Goal: Check status: Check status

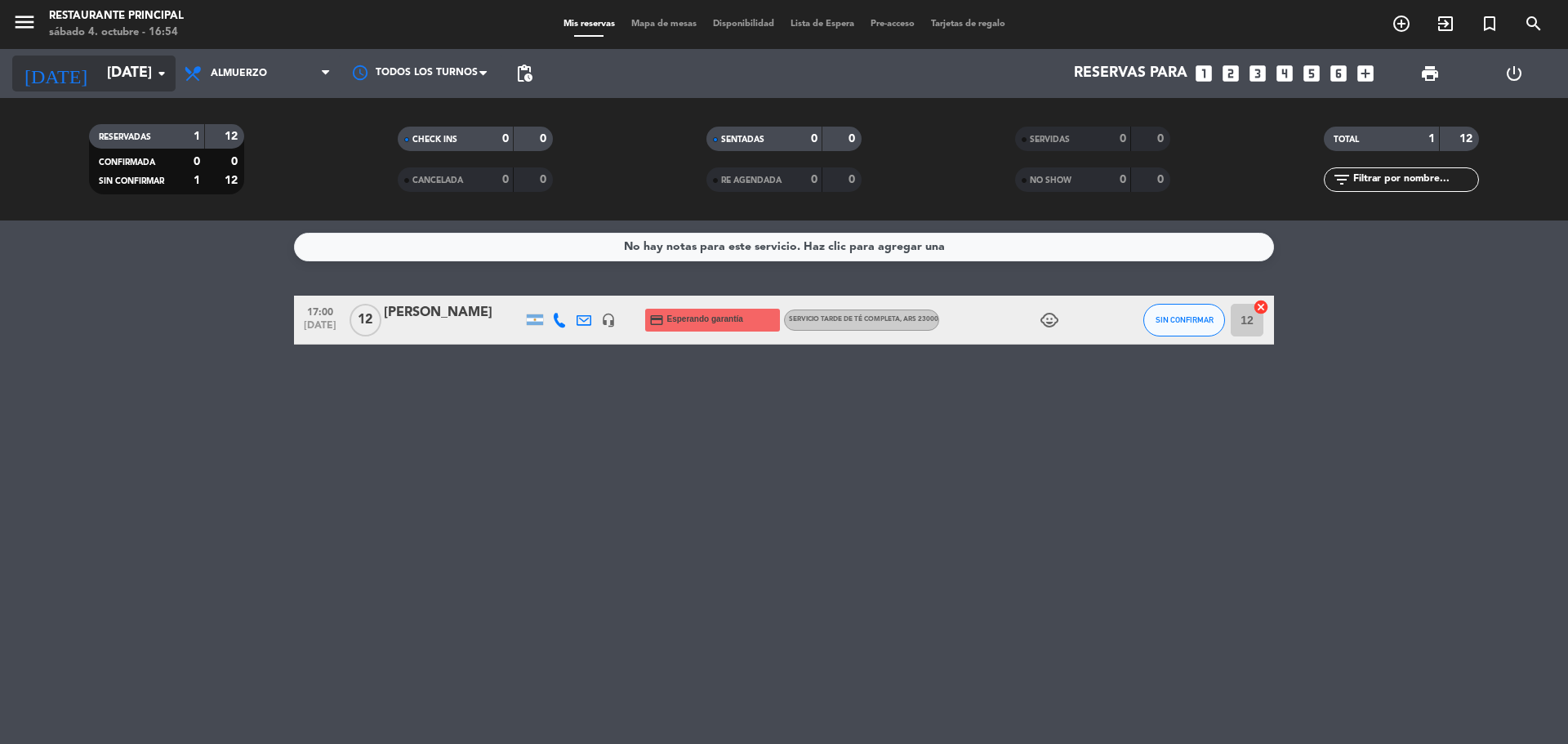
click at [140, 71] on input "[DATE]" at bounding box center [193, 73] width 190 height 33
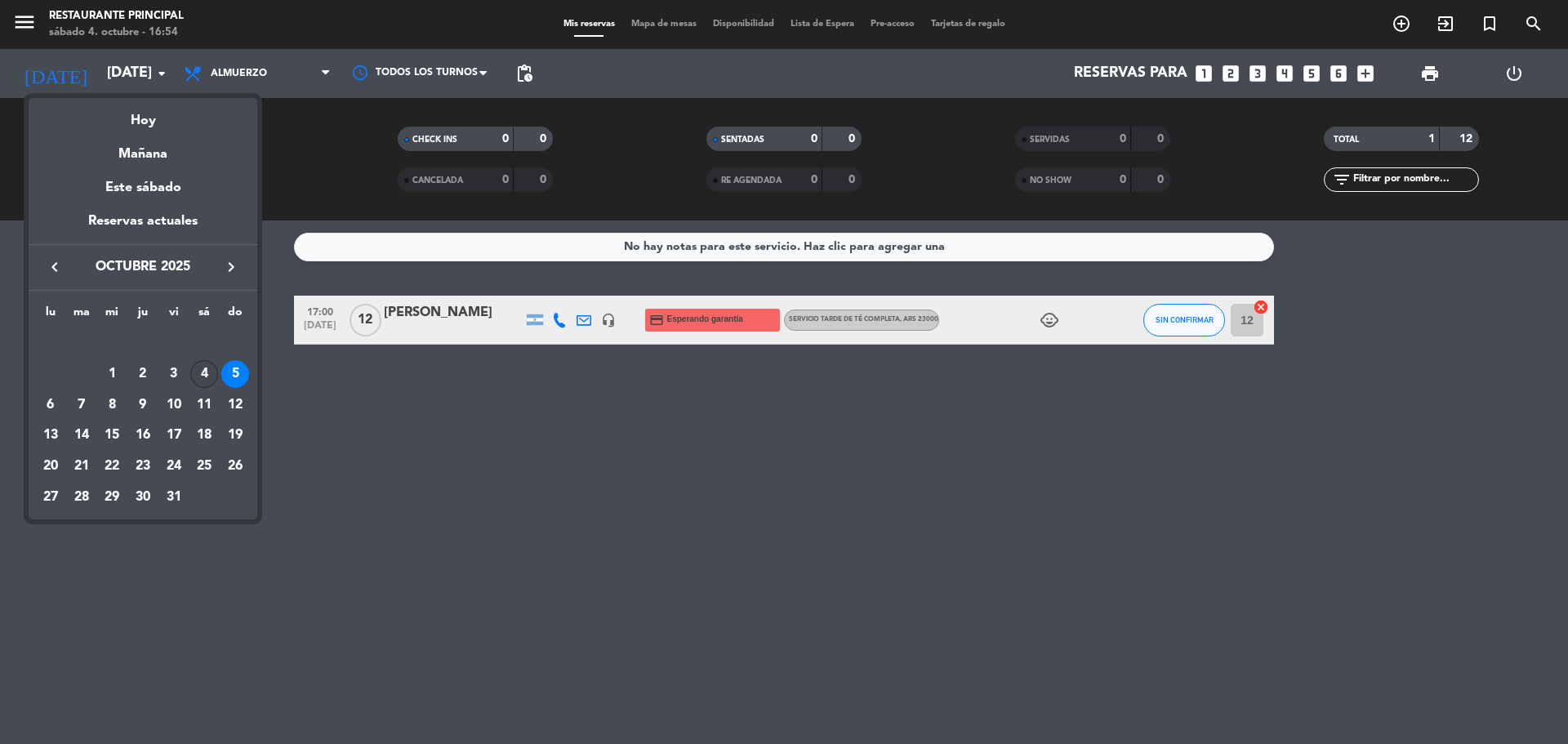
click at [196, 372] on div "4" at bounding box center [204, 374] width 28 height 28
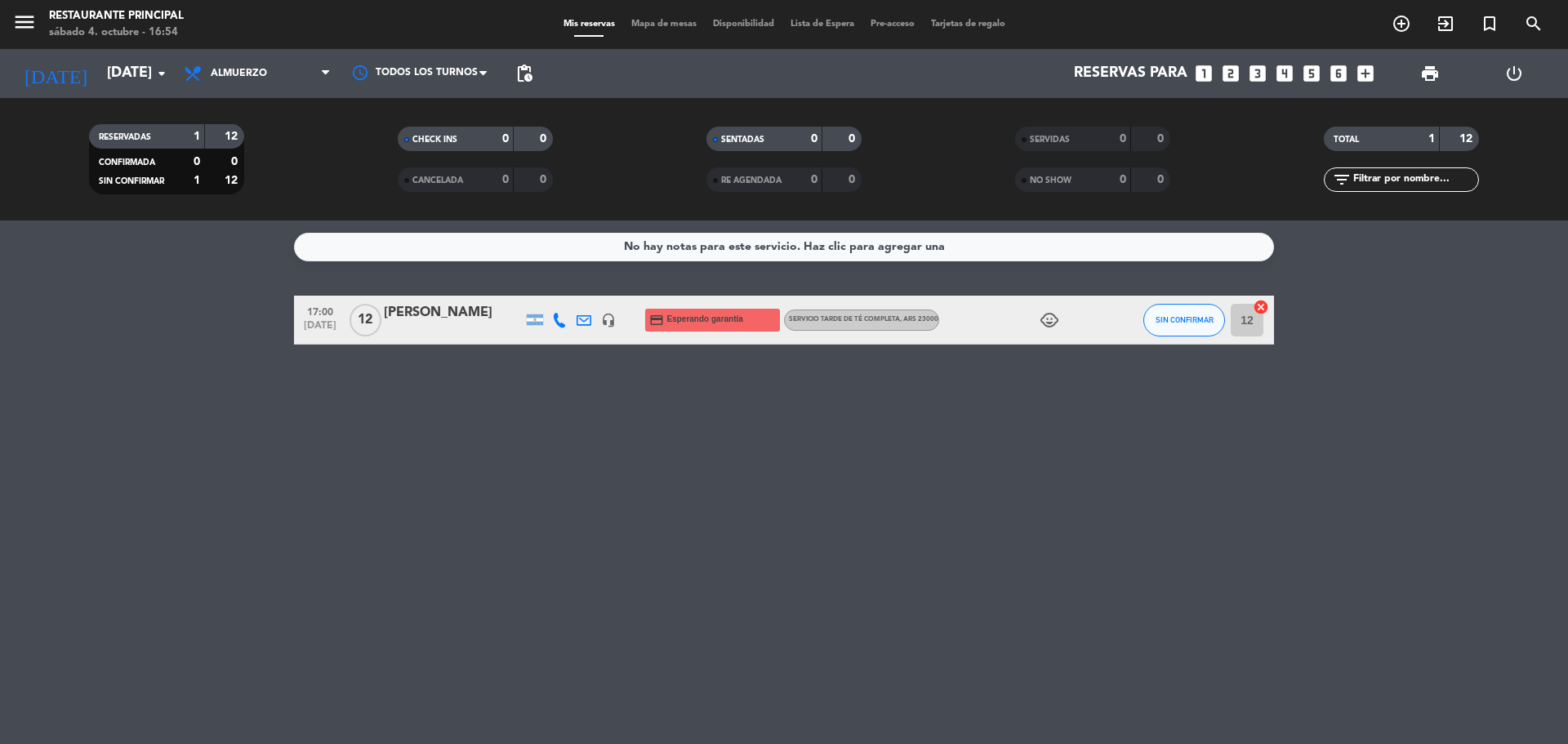
type input "[DATE]"
click at [30, 28] on icon "menu" at bounding box center [24, 21] width 24 height 24
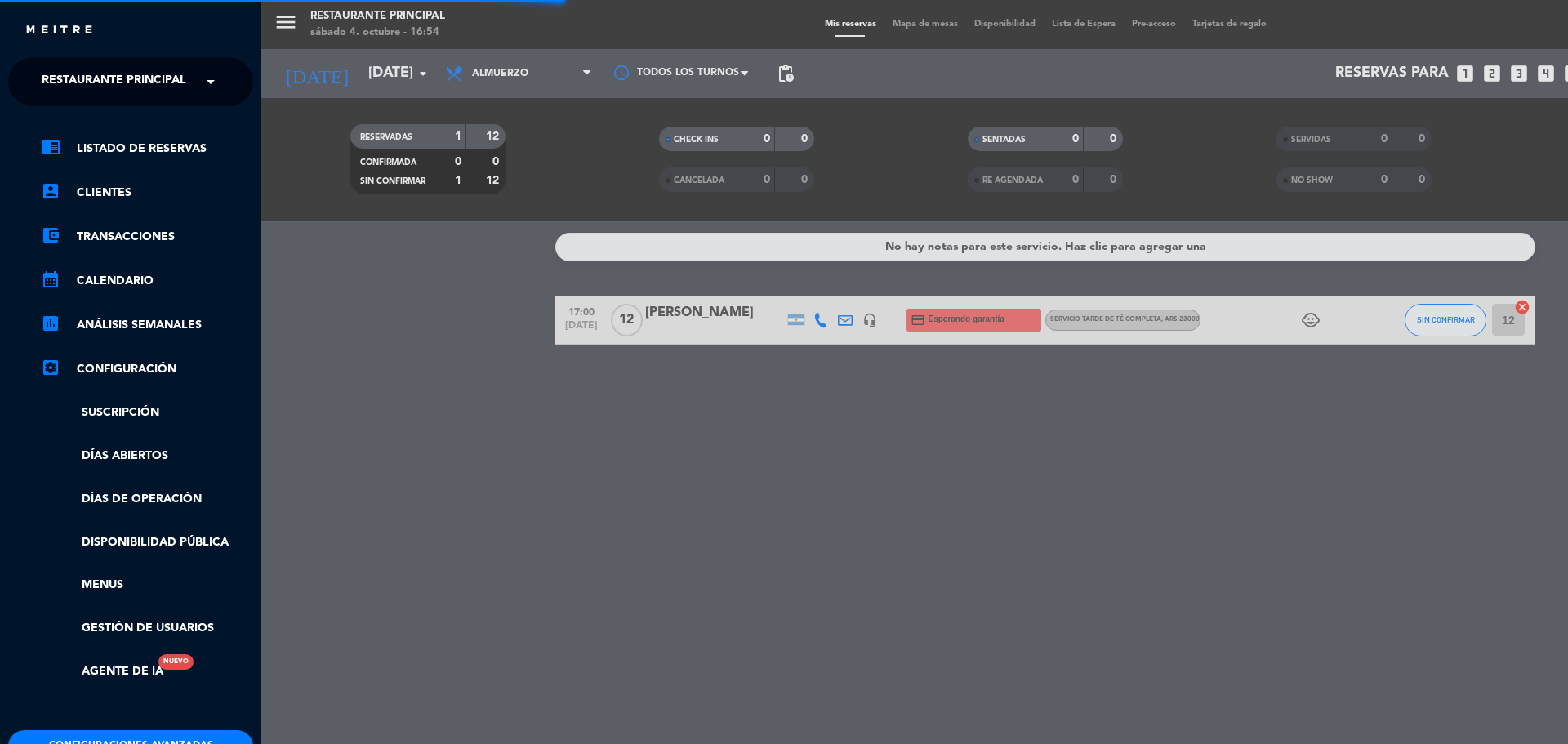
click at [77, 66] on span "Restaurante Principal" at bounding box center [114, 81] width 145 height 34
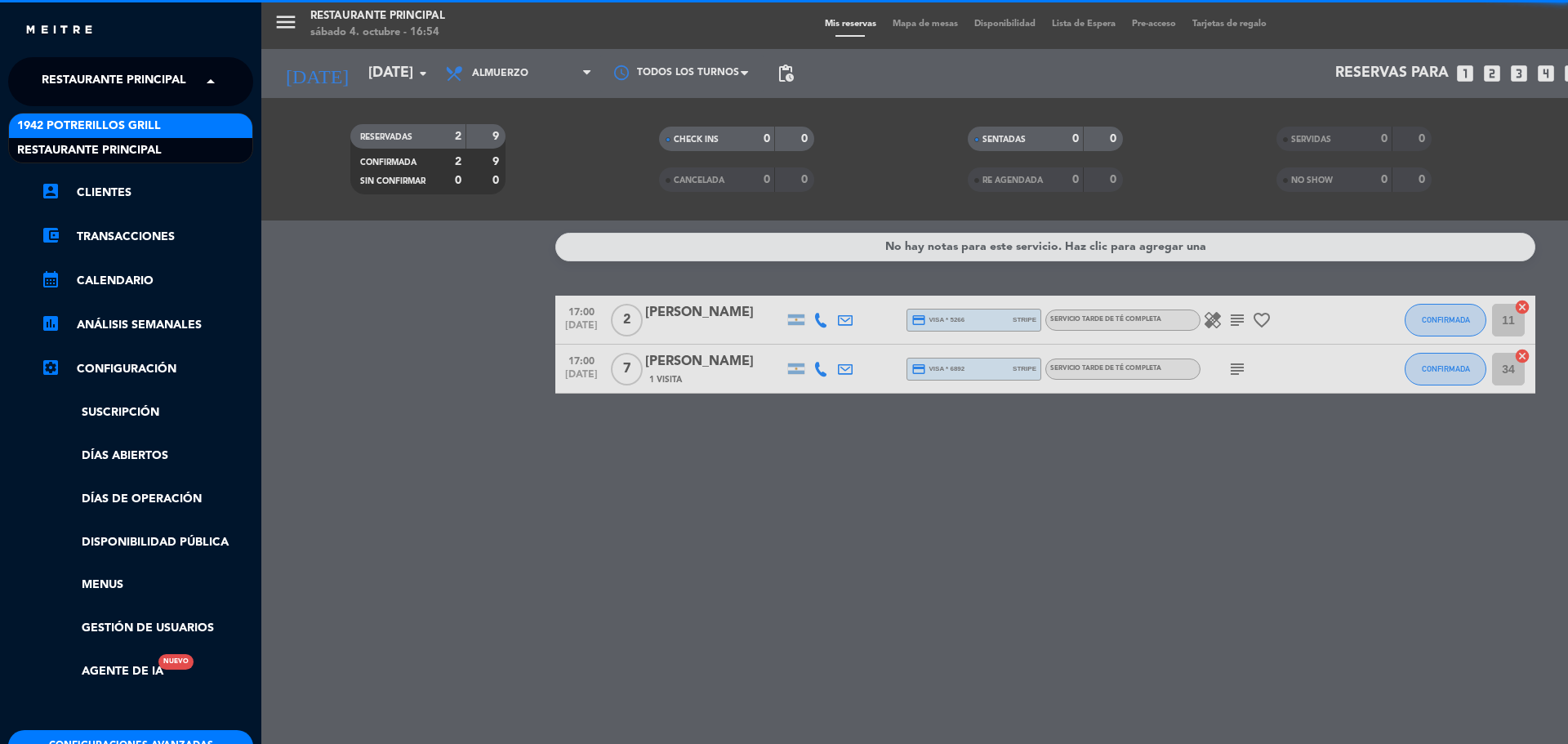
click at [92, 130] on span "1942 Potrerillos Grill" at bounding box center [89, 126] width 144 height 19
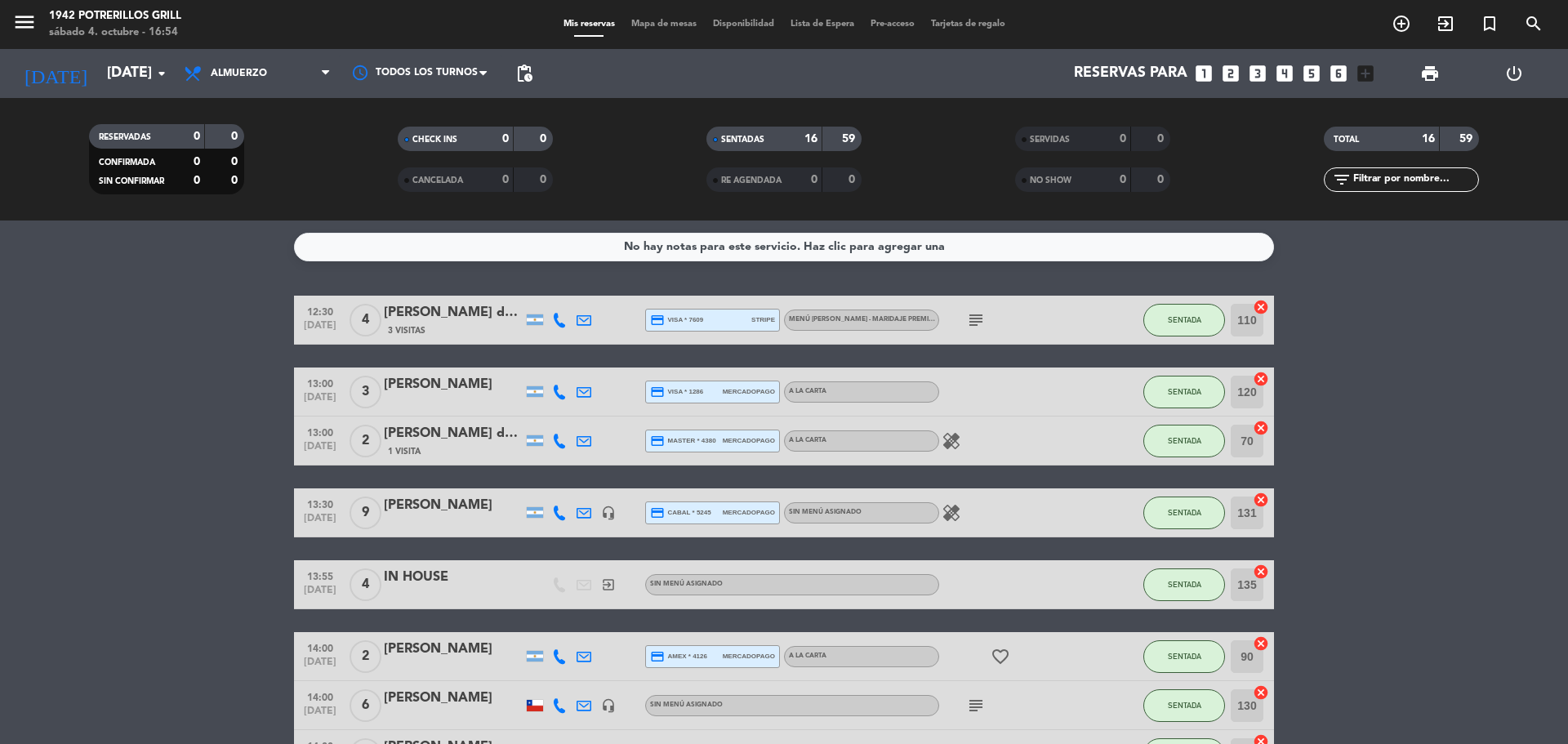
click at [979, 321] on icon "subject" at bounding box center [976, 320] width 20 height 20
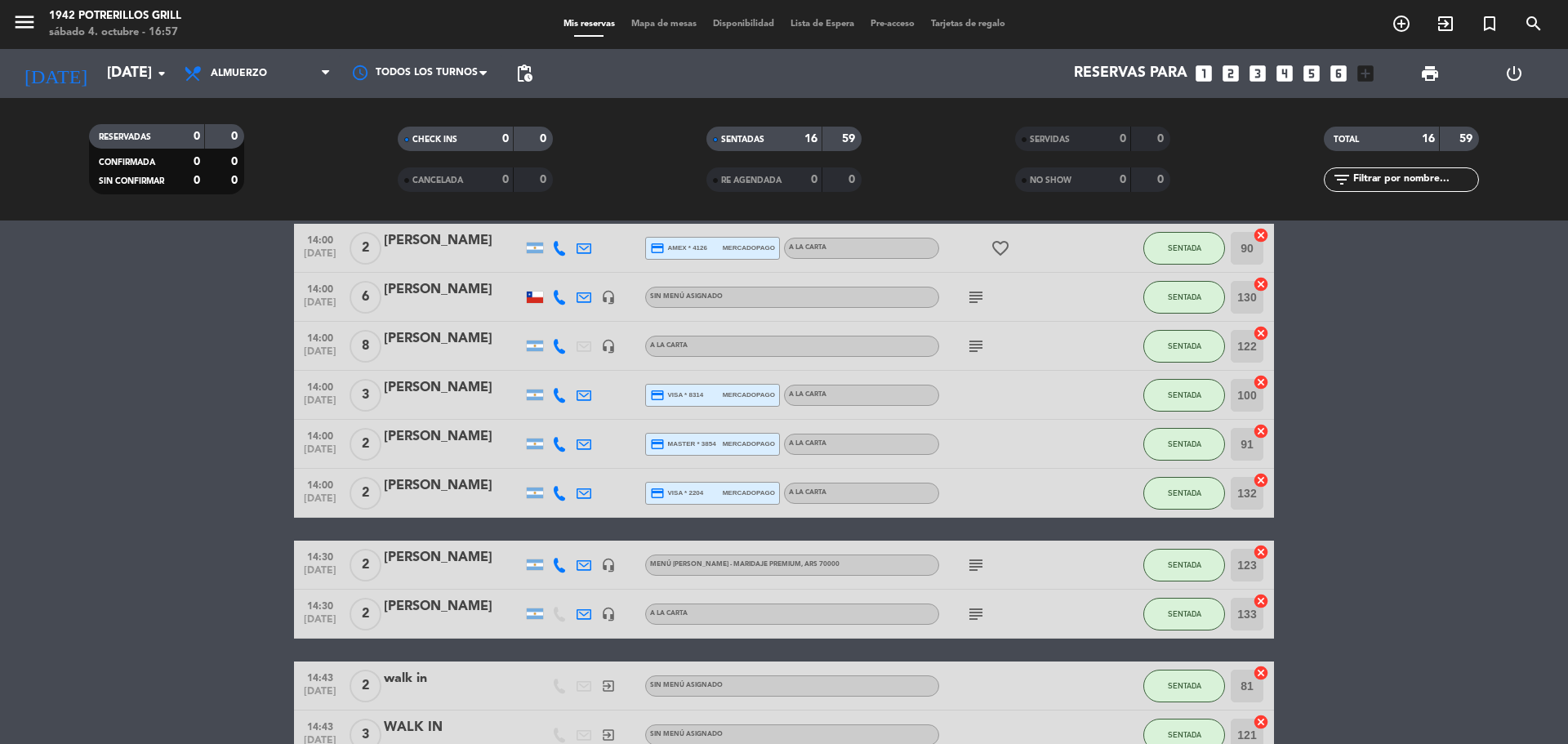
scroll to position [490, 0]
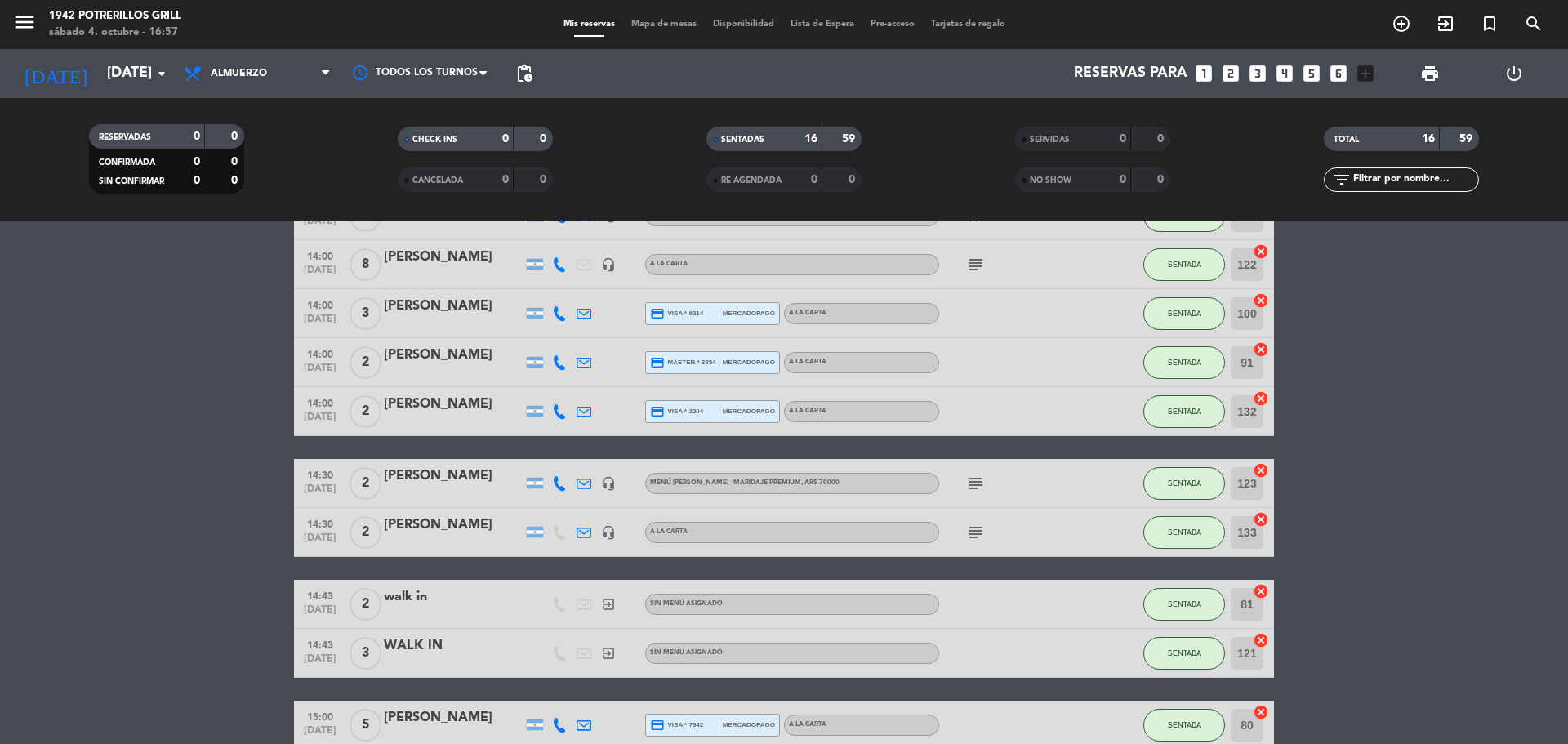
click at [979, 486] on icon "subject" at bounding box center [976, 483] width 20 height 20
click at [23, 30] on icon "menu" at bounding box center [24, 21] width 24 height 24
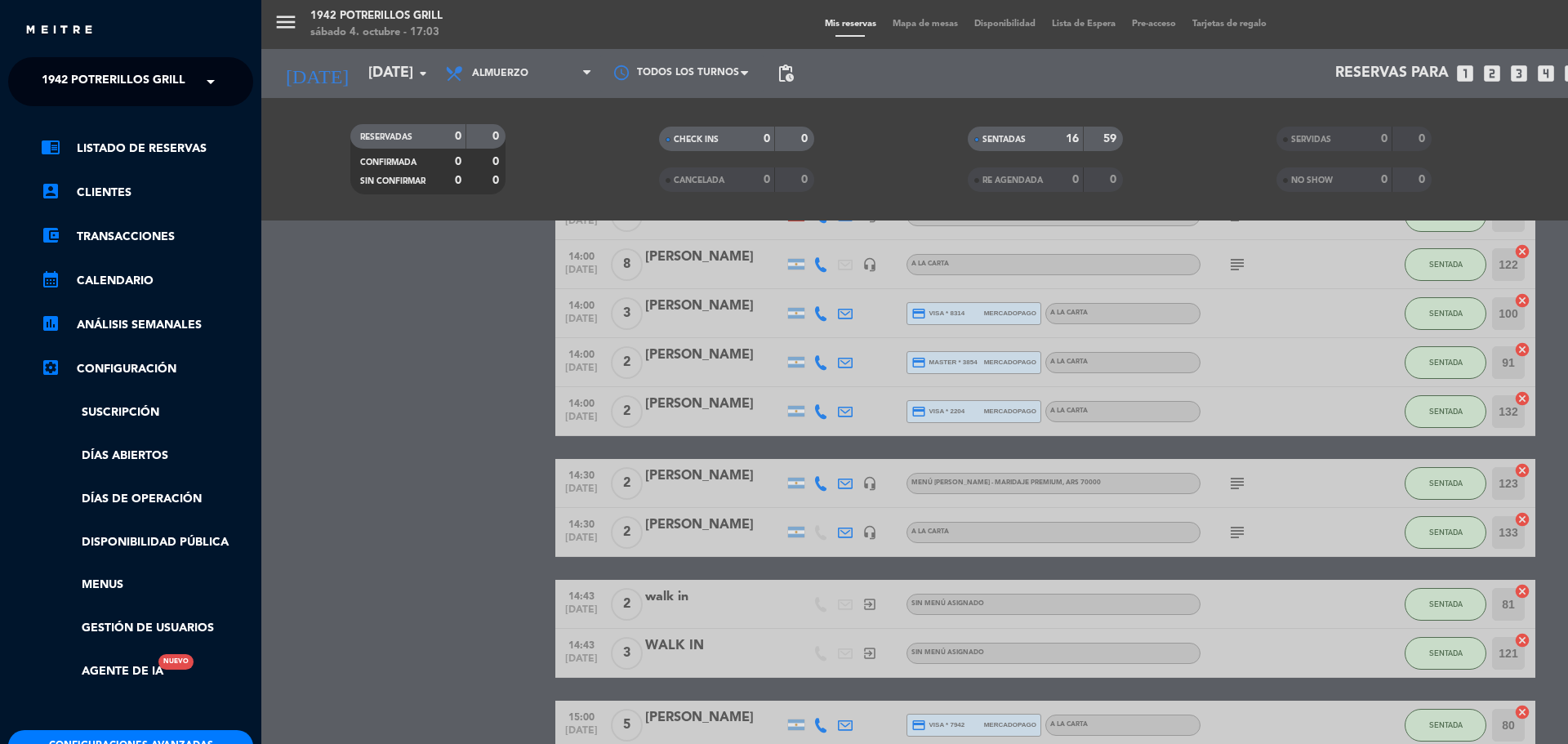
click at [136, 80] on span "1942 Potrerillos Grill" at bounding box center [114, 81] width 144 height 34
click at [114, 147] on span "Restaurante Principal" at bounding box center [89, 150] width 145 height 19
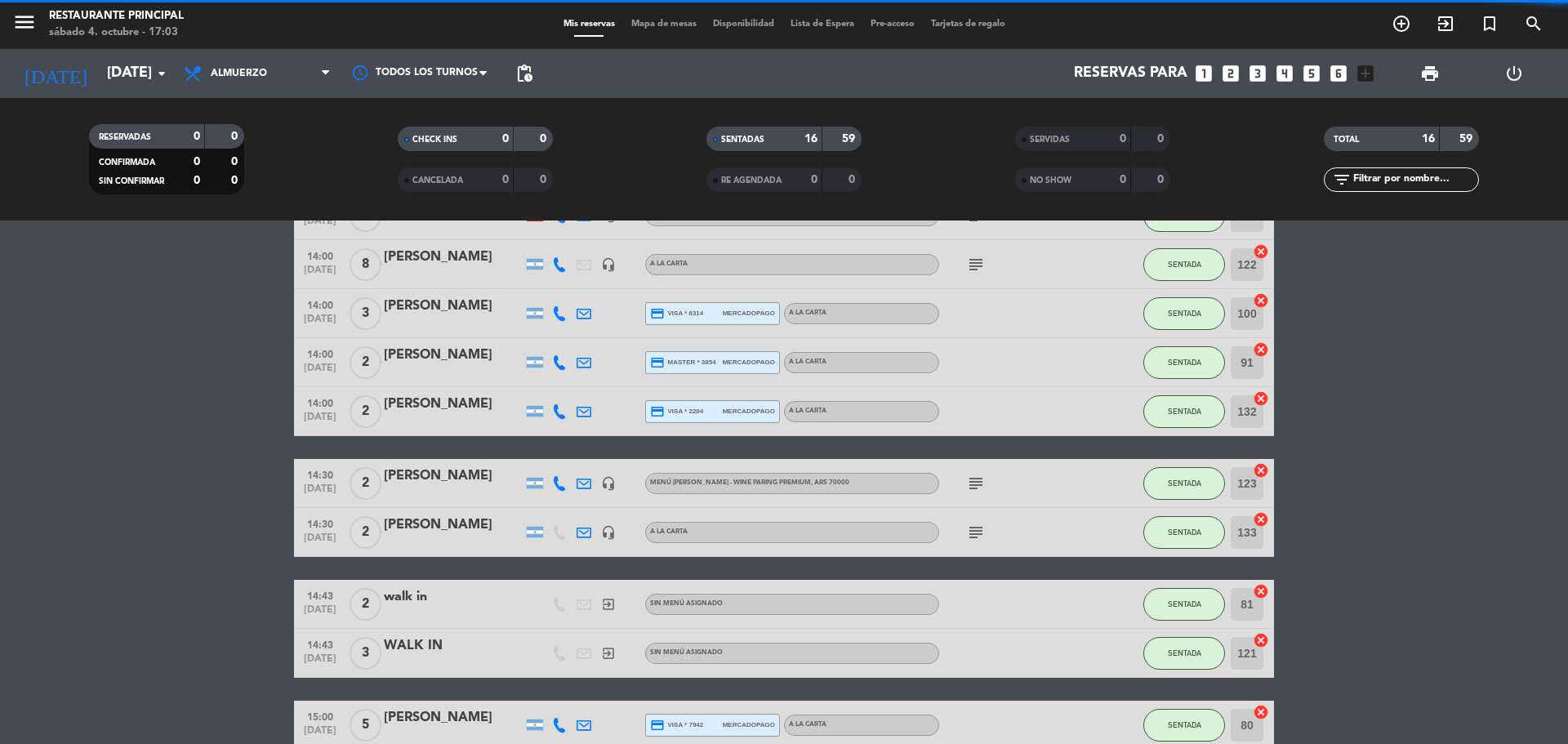
scroll to position [0, 0]
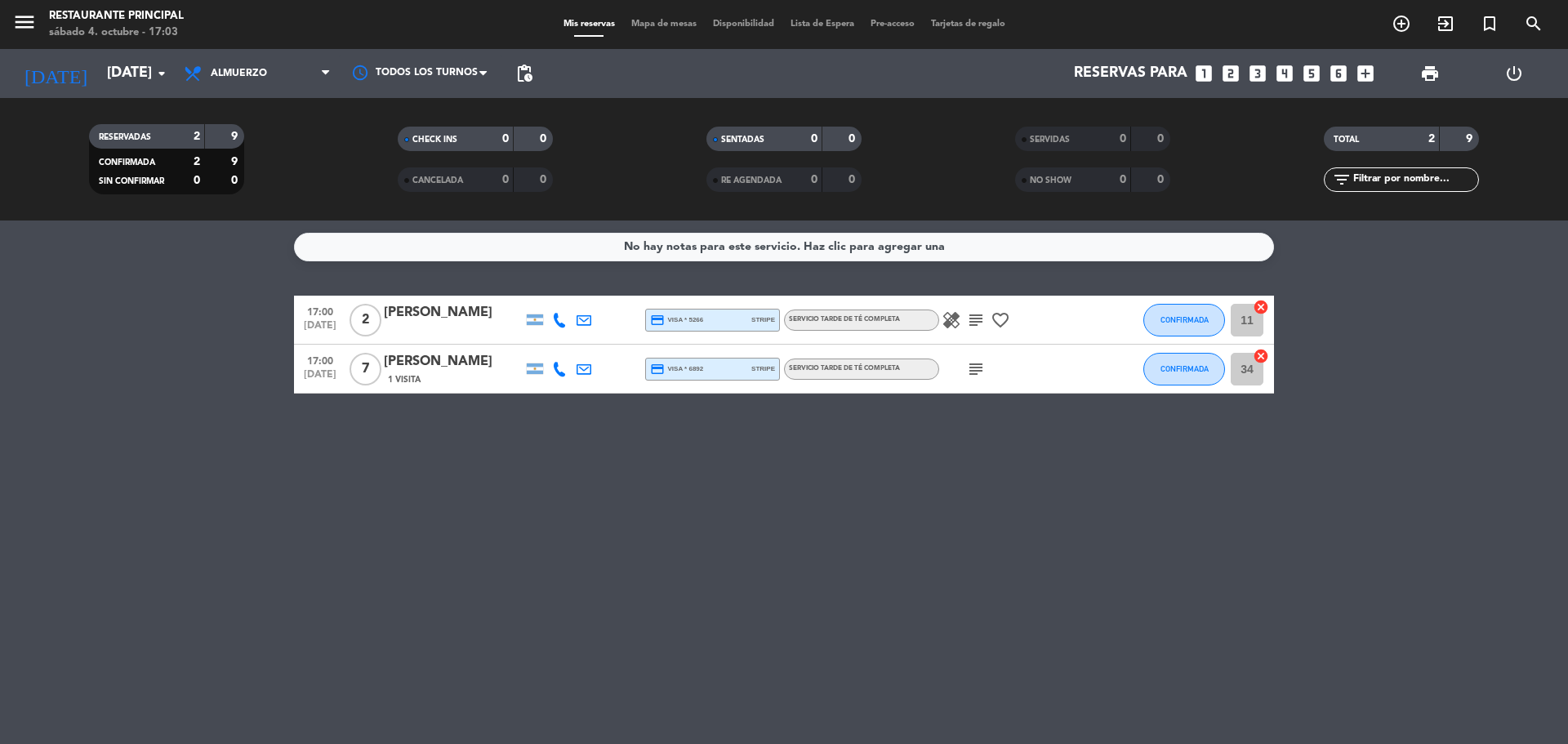
click at [967, 318] on icon "subject" at bounding box center [976, 320] width 20 height 20
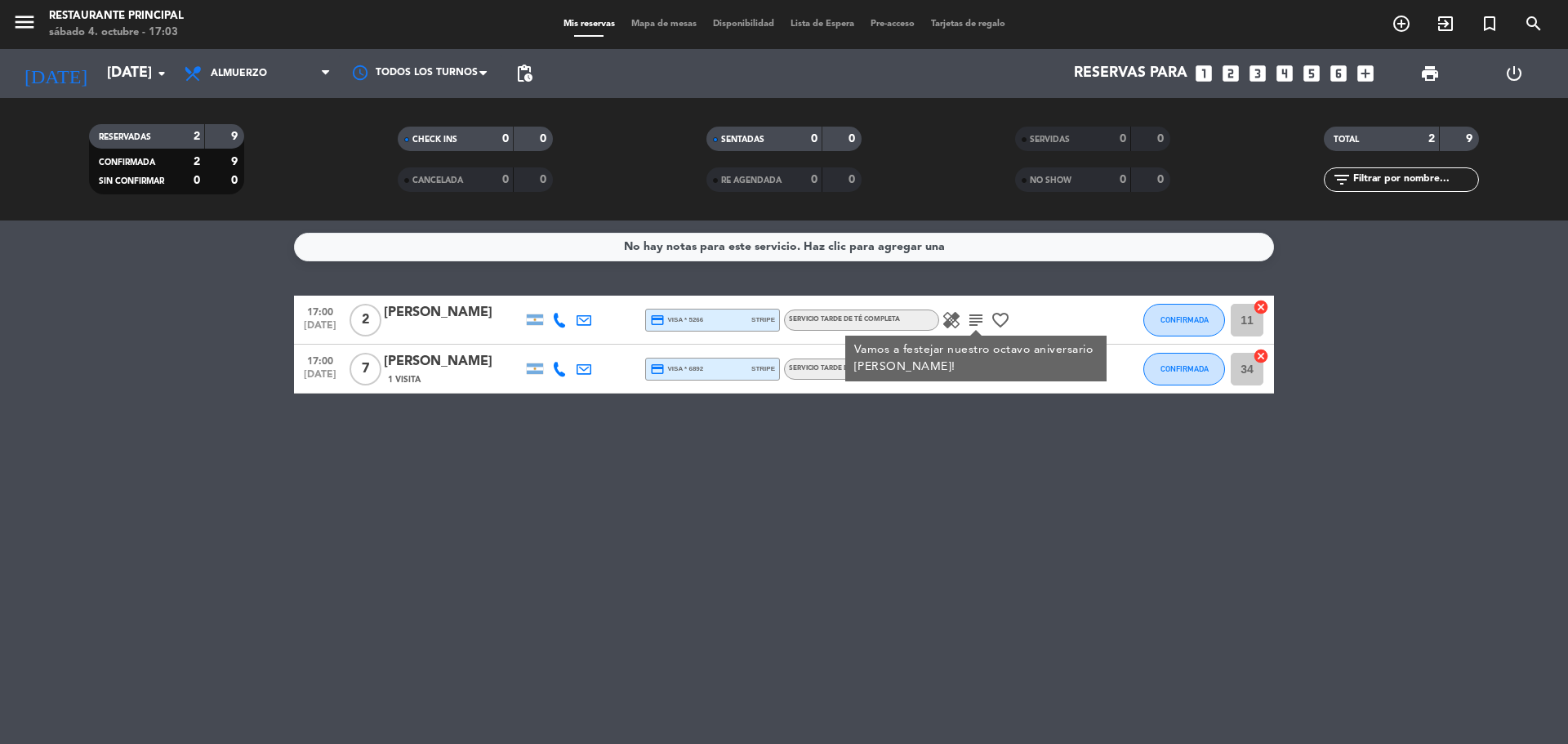
click at [1083, 562] on div "No hay notas para este servicio. Haz clic para agregar una 17:00 [DATE] 2 [PERS…" at bounding box center [784, 481] width 1568 height 523
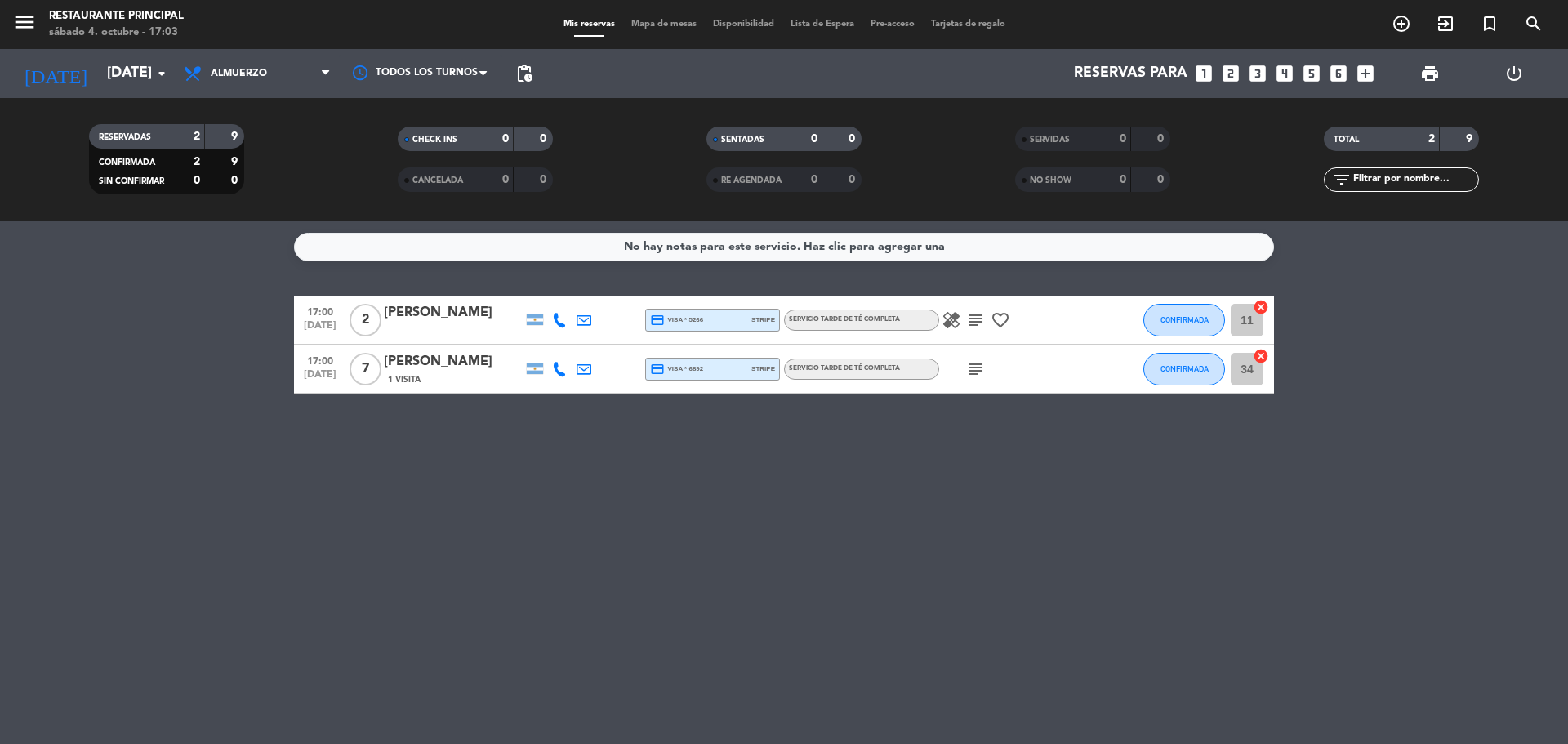
click at [954, 317] on icon "healing" at bounding box center [951, 320] width 20 height 20
click at [964, 526] on div "No hay notas para este servicio. Haz clic para agregar una 17:00 [DATE] 2 [PERS…" at bounding box center [784, 481] width 1568 height 523
click at [896, 485] on div "No hay notas para este servicio. Haz clic para agregar una 17:00 [DATE] 2 [PERS…" at bounding box center [784, 481] width 1568 height 523
